Goal: Task Accomplishment & Management: Manage account settings

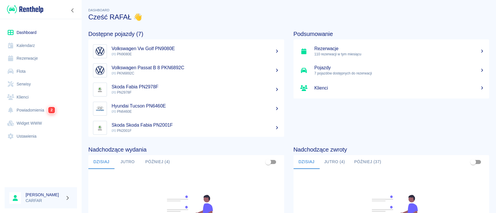
click at [24, 72] on link "Flota" at bounding box center [41, 71] width 72 height 13
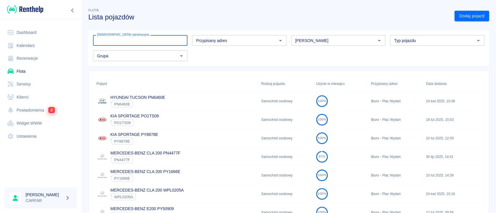
click at [167, 41] on input "[DEMOGRAPHIC_DATA] rejestracyjna" at bounding box center [140, 40] width 94 height 11
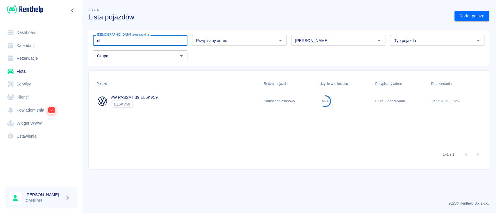
type input "el"
click at [157, 101] on div "` EL5KV59" at bounding box center [133, 104] width 47 height 7
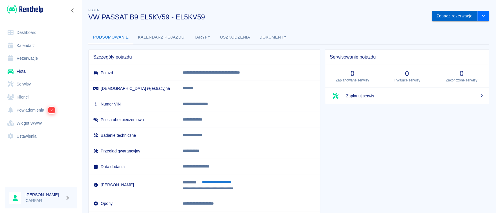
click at [458, 18] on button "Zobacz rezerwacje" at bounding box center [454, 16] width 46 height 11
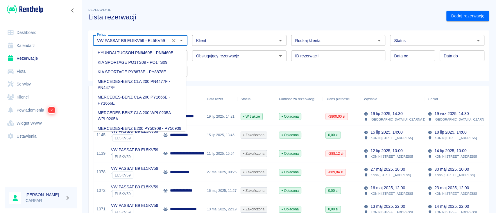
click at [143, 39] on input "VW PASSAT B9 EL5KV59 - EL5KV59" at bounding box center [132, 40] width 74 height 7
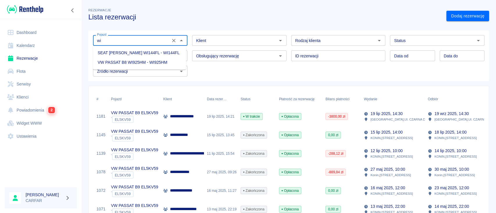
click at [143, 61] on li "VW PASSAT B8 WI925HM - WI925HM" at bounding box center [139, 63] width 93 height 10
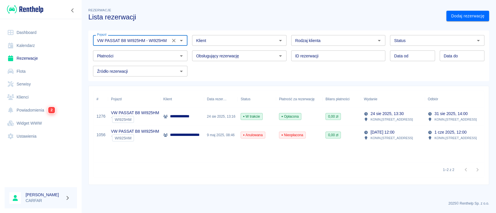
type input "VW PASSAT B8 WI925HM - WI925HM"
click at [189, 115] on p "**********" at bounding box center [186, 117] width 32 height 6
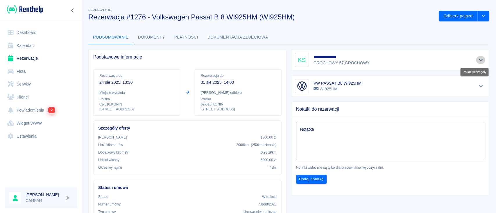
click at [477, 58] on icon "Pokaż szczegóły" at bounding box center [480, 59] width 7 height 5
